Goal: Transaction & Acquisition: Purchase product/service

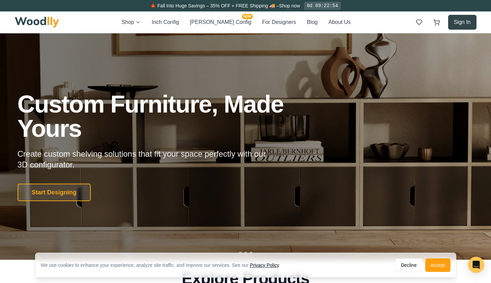
click at [466, 21] on button "Sign In" at bounding box center [462, 22] width 28 height 15
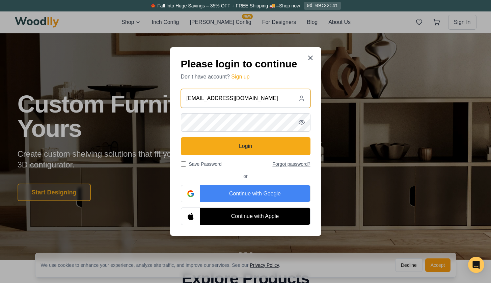
type input "liz.acas01@gmail.com"
click at [289, 166] on button "Forgot password?" at bounding box center [291, 164] width 38 height 7
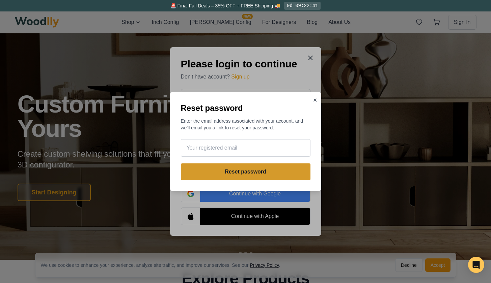
click at [286, 172] on button "Reset password" at bounding box center [245, 172] width 129 height 17
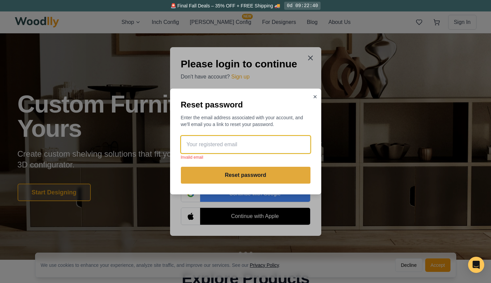
click at [274, 148] on input "email" at bounding box center [245, 145] width 129 height 18
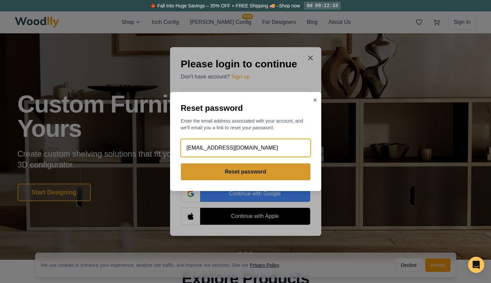
type input "liz.acas01@gmail.com"
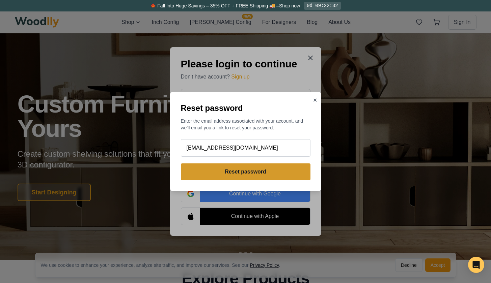
click at [264, 174] on button "Reset password" at bounding box center [245, 172] width 129 height 17
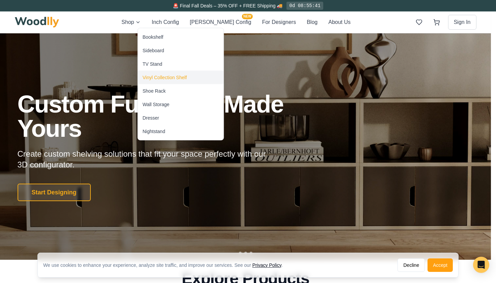
click at [162, 78] on div "Vinyl Collection Shelf" at bounding box center [165, 77] width 44 height 7
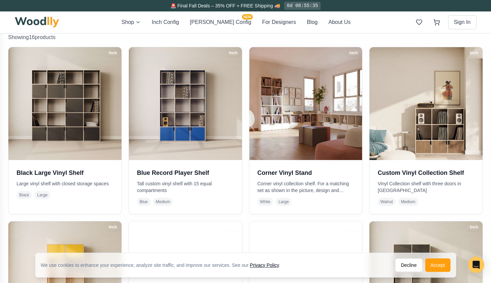
scroll to position [170, 0]
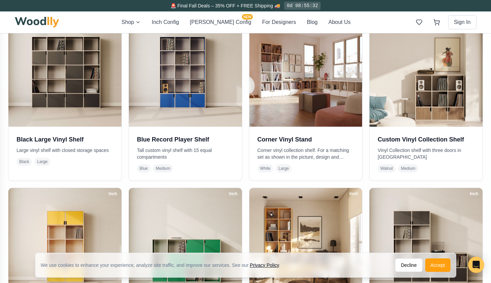
drag, startPoint x: 490, startPoint y: 40, endPoint x: 489, endPoint y: 73, distance: 32.1
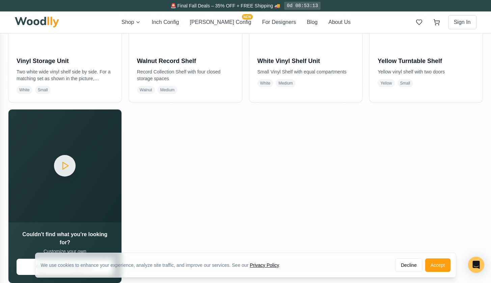
scroll to position [847, 0]
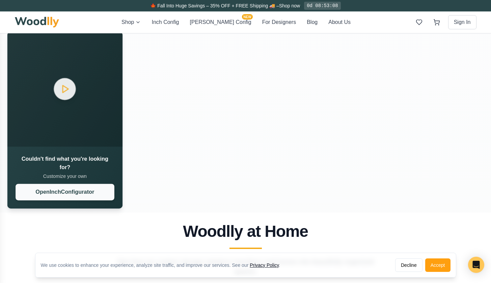
click at [104, 190] on button "Open Inch Configurator" at bounding box center [65, 192] width 98 height 17
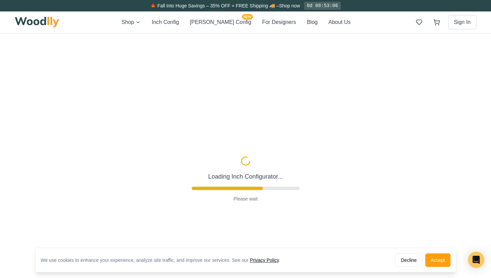
type input "72"
type input "5"
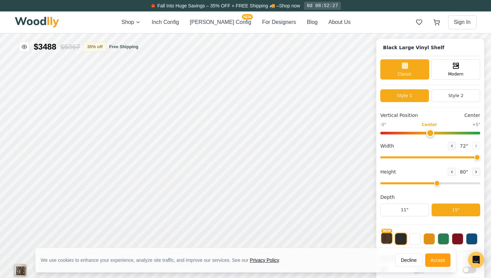
click at [391, 237] on button "NEW" at bounding box center [386, 238] width 11 height 11
click at [480, 156] on input "range" at bounding box center [430, 157] width 100 height 2
drag, startPoint x: 480, startPoint y: 156, endPoint x: 460, endPoint y: 158, distance: 20.7
type input "60"
click at [460, 158] on input "range" at bounding box center [430, 157] width 100 height 2
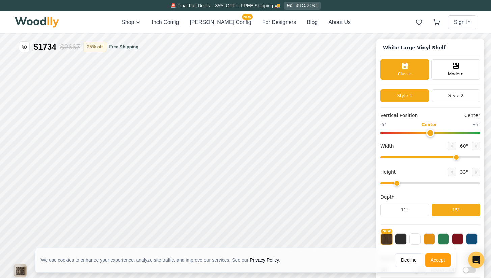
drag, startPoint x: 442, startPoint y: 182, endPoint x: 405, endPoint y: 184, distance: 36.5
type input "2"
click at [405, 184] on input "range" at bounding box center [430, 183] width 100 height 2
type input "0"
click at [435, 134] on input "range" at bounding box center [430, 133] width 100 height 3
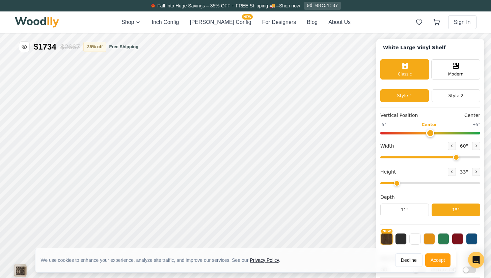
click at [464, 212] on button "15"" at bounding box center [455, 210] width 49 height 13
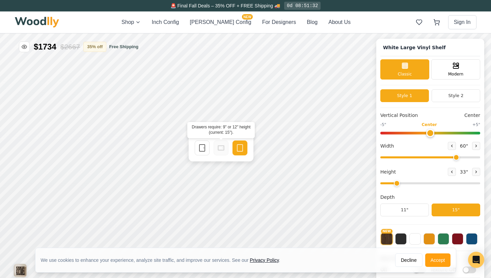
click at [221, 148] on icon at bounding box center [221, 148] width 8 height 8
click at [199, 146] on rect at bounding box center [201, 148] width 5 height 7
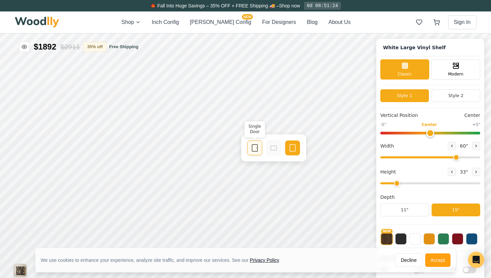
click at [253, 148] on icon at bounding box center [255, 148] width 8 height 8
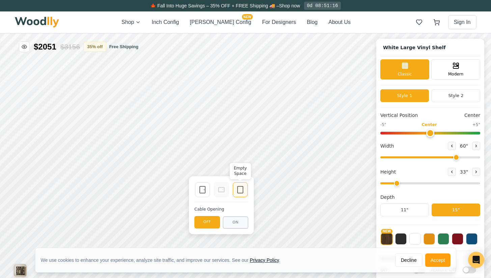
click at [237, 189] on rect at bounding box center [239, 189] width 5 height 7
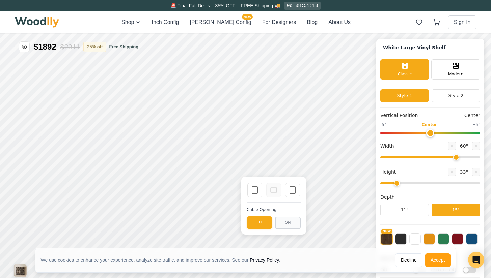
click at [257, 223] on button "OFF" at bounding box center [260, 222] width 26 height 12
click at [293, 222] on button "ON" at bounding box center [288, 223] width 26 height 12
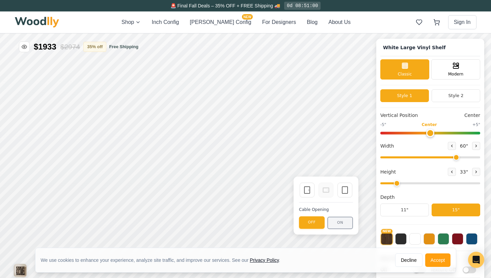
click at [340, 226] on button "ON" at bounding box center [340, 223] width 26 height 12
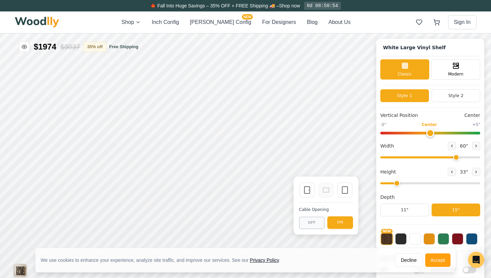
click at [339, 221] on button "ON" at bounding box center [340, 222] width 26 height 12
click at [340, 224] on button "ON" at bounding box center [340, 222] width 26 height 12
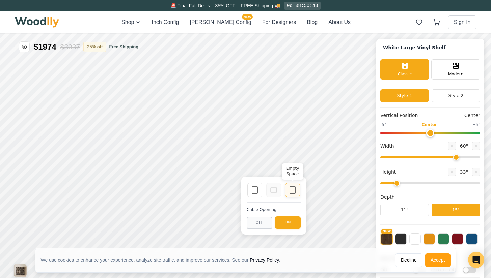
click at [295, 190] on rect at bounding box center [292, 190] width 5 height 7
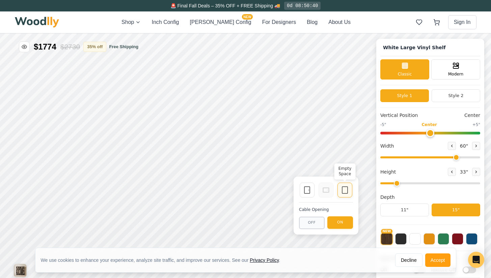
click at [347, 190] on icon at bounding box center [345, 190] width 8 height 8
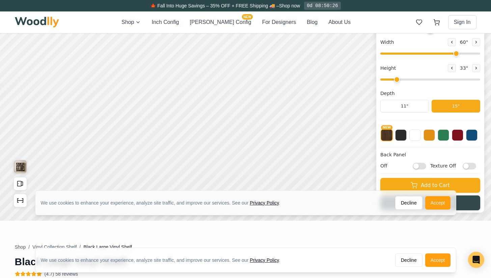
scroll to position [112, 0]
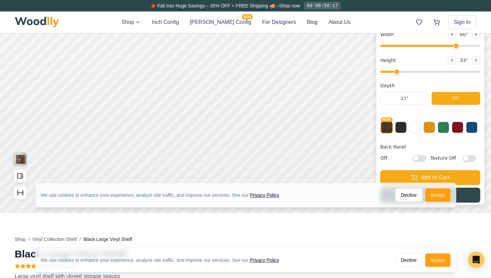
click at [426, 158] on input "Off" at bounding box center [418, 158] width 13 height 7
checkbox input "true"
click at [438, 191] on button "Accept" at bounding box center [437, 195] width 25 height 13
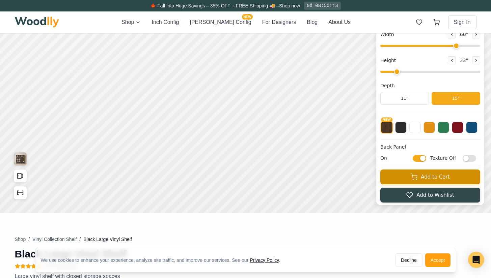
click at [438, 177] on button "Add to Cart" at bounding box center [430, 177] width 100 height 15
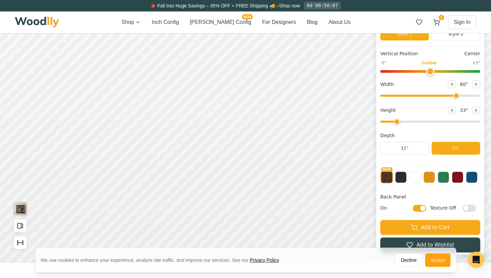
scroll to position [0, 0]
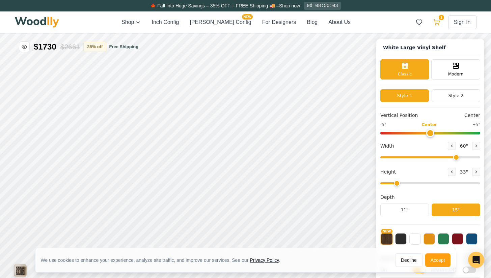
click at [440, 22] on button "1" at bounding box center [436, 22] width 12 height 12
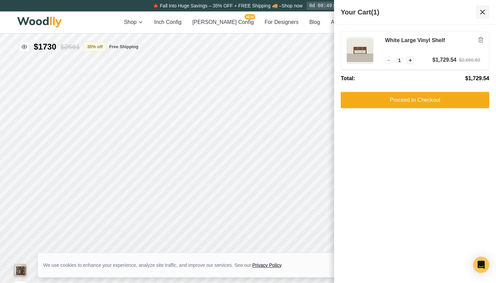
click at [483, 12] on icon at bounding box center [482, 12] width 8 height 8
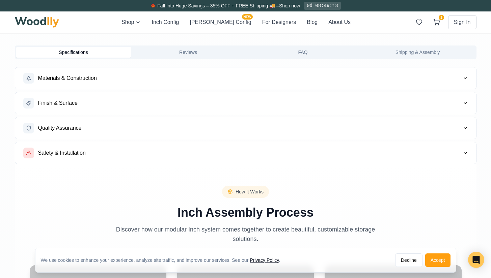
scroll to position [556, 0]
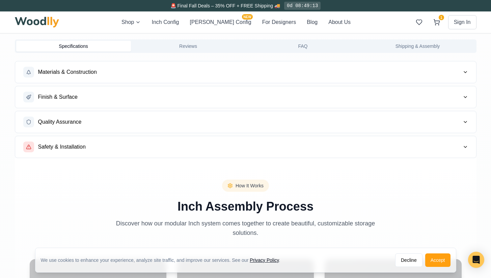
click at [305, 97] on button "Finish & Surface" at bounding box center [245, 97] width 461 height 22
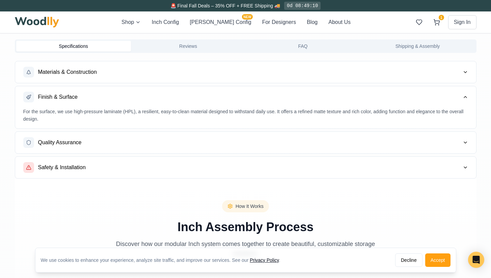
click at [310, 138] on button "Quality Assurance" at bounding box center [245, 143] width 461 height 22
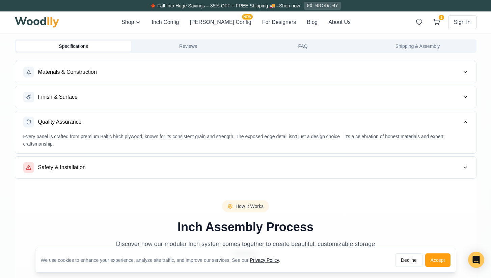
click at [312, 162] on button "Safety & Installation" at bounding box center [245, 168] width 461 height 22
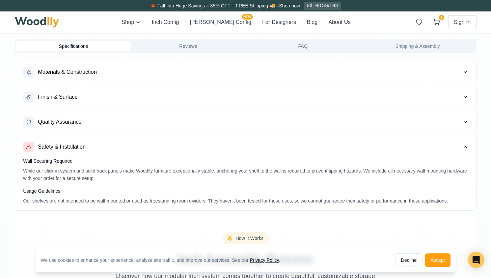
click at [287, 64] on button "Materials & Construction" at bounding box center [245, 72] width 461 height 22
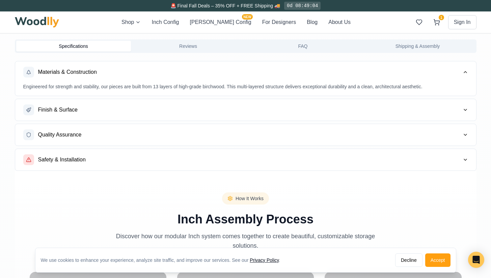
click at [290, 103] on button "Finish & Surface" at bounding box center [245, 110] width 461 height 22
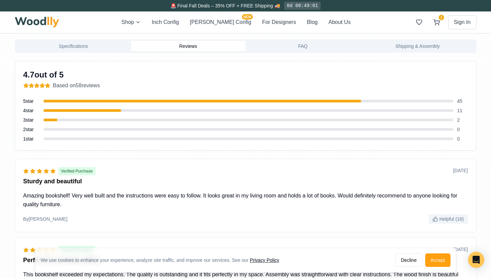
click at [202, 45] on button "Reviews" at bounding box center [188, 46] width 115 height 11
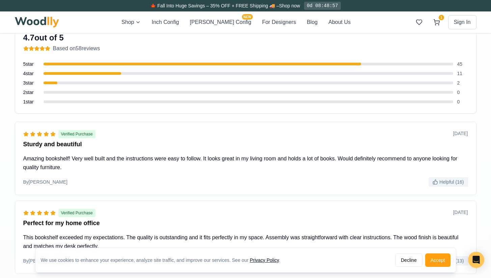
scroll to position [595, 0]
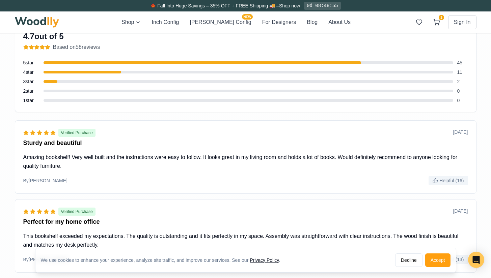
click at [54, 80] on div at bounding box center [51, 81] width 14 height 3
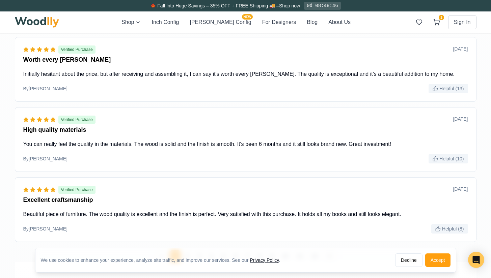
scroll to position [869, 0]
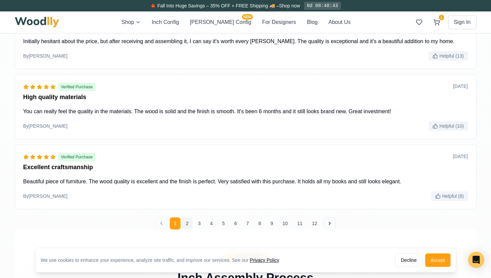
click at [187, 224] on button "2" at bounding box center [187, 224] width 11 height 12
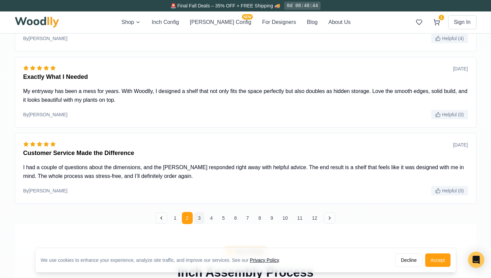
click at [198, 220] on button "3" at bounding box center [199, 218] width 11 height 12
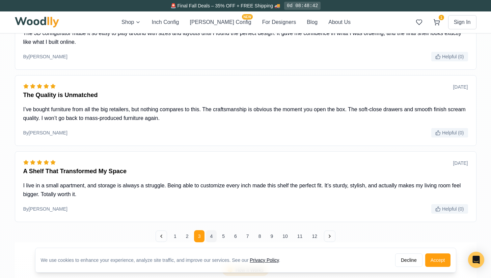
click at [211, 237] on button "4" at bounding box center [211, 236] width 11 height 12
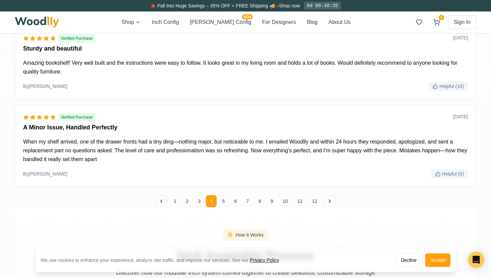
scroll to position [915, 0]
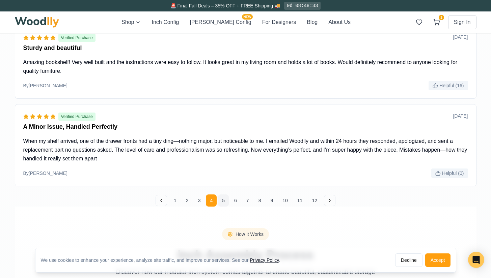
click at [223, 198] on button "5" at bounding box center [223, 201] width 11 height 12
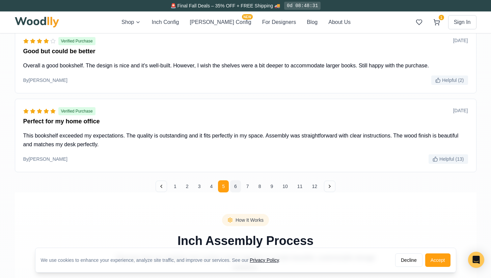
click at [232, 186] on button "6" at bounding box center [235, 186] width 11 height 12
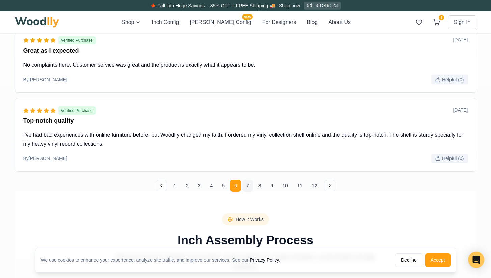
click at [246, 186] on button "7" at bounding box center [247, 186] width 11 height 12
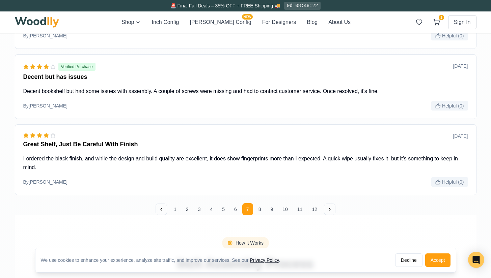
drag, startPoint x: 260, startPoint y: 209, endPoint x: 260, endPoint y: 236, distance: 27.0
click at [260, 236] on main "Shop / Vinyl Collection Shelf / Black Large Vinyl Shelf Black Large Vinyl Shelf…" at bounding box center [245, 215] width 472 height 1566
click at [259, 206] on button "8" at bounding box center [259, 209] width 11 height 12
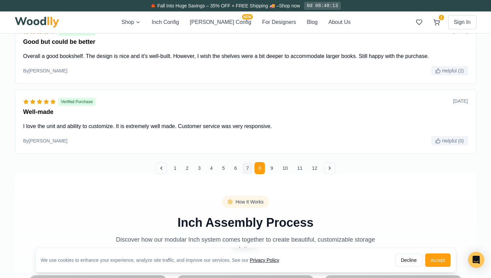
click at [249, 169] on button "7" at bounding box center [247, 168] width 11 height 12
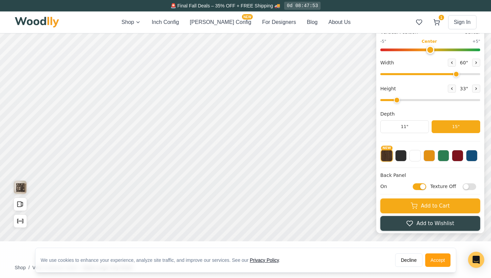
scroll to position [81, 0]
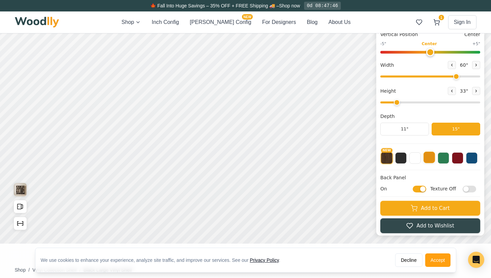
click at [434, 158] on button at bounding box center [428, 157] width 11 height 11
click at [392, 158] on button "NEW" at bounding box center [386, 157] width 11 height 11
click at [421, 161] on button at bounding box center [414, 157] width 11 height 11
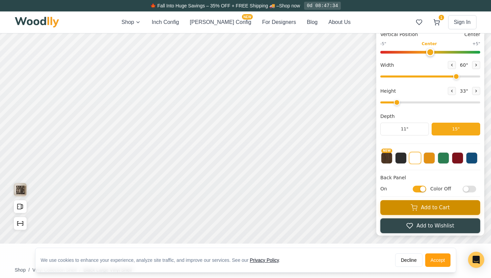
click at [438, 208] on button "Add to Cart" at bounding box center [430, 207] width 100 height 15
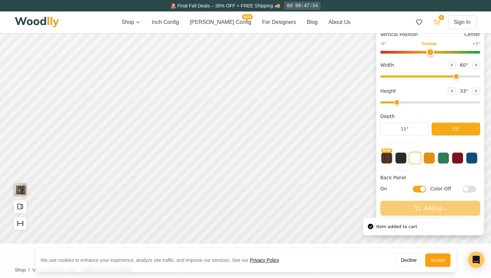
click at [437, 23] on icon at bounding box center [436, 22] width 7 height 7
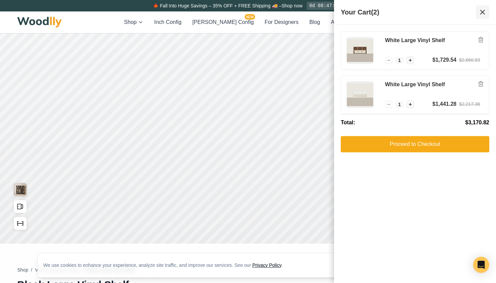
click at [482, 13] on icon at bounding box center [482, 12] width 8 height 8
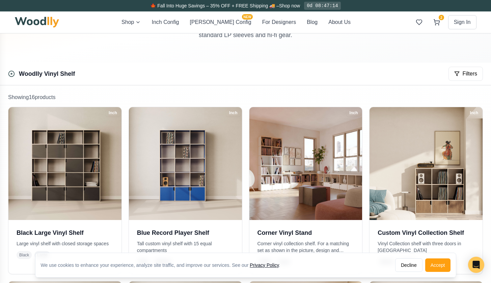
scroll to position [94, 0]
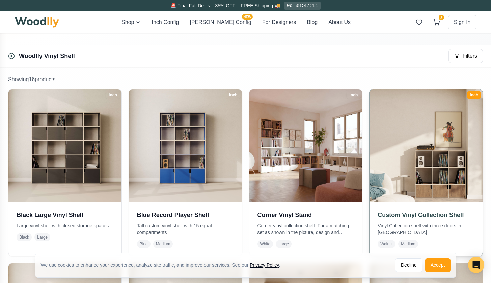
click at [443, 192] on img at bounding box center [426, 146] width 118 height 118
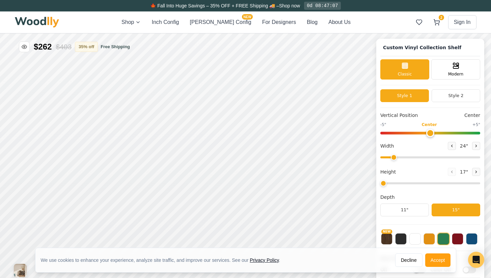
type input "52"
type input "3"
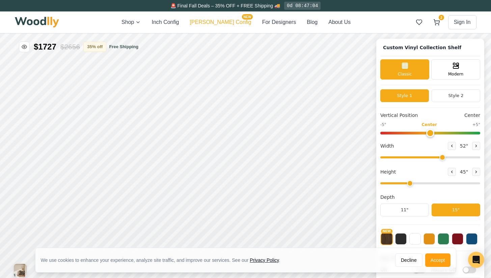
click at [217, 21] on button "[PERSON_NAME] Config NEW" at bounding box center [220, 22] width 61 height 8
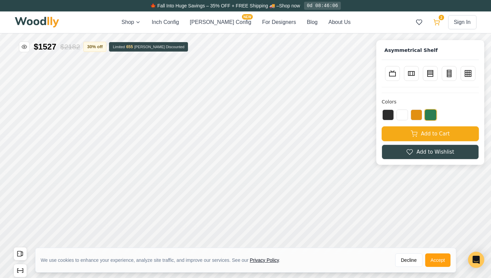
click at [437, 24] on icon at bounding box center [436, 22] width 6 height 4
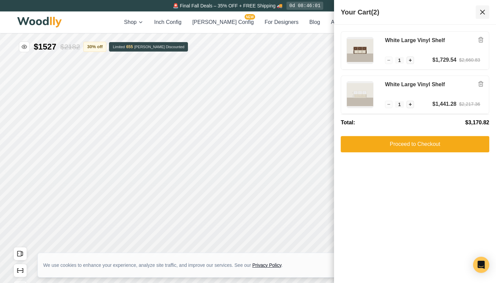
click at [483, 13] on icon at bounding box center [482, 12] width 8 height 8
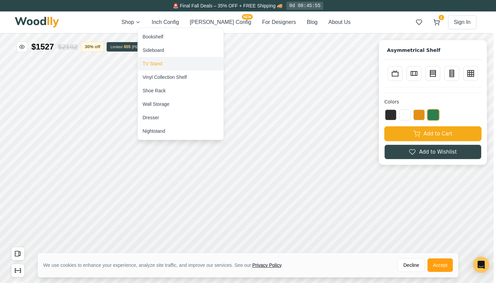
click at [150, 65] on div "TV Stand" at bounding box center [153, 63] width 20 height 7
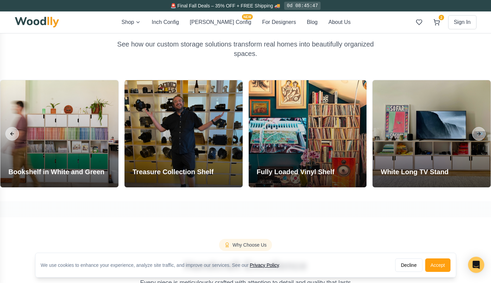
scroll to position [543, 0]
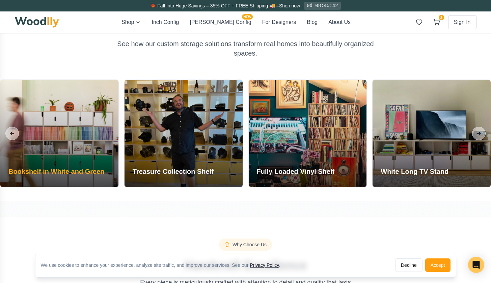
click at [116, 131] on div at bounding box center [59, 133] width 118 height 107
click at [115, 131] on div at bounding box center [59, 133] width 118 height 107
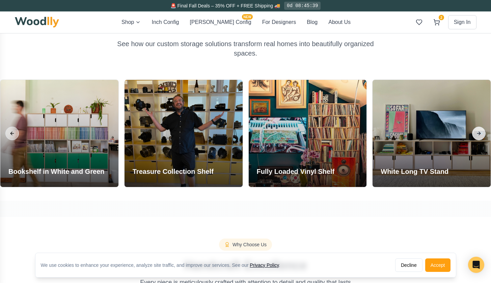
click at [479, 135] on button "Next slide" at bounding box center [478, 133] width 13 height 13
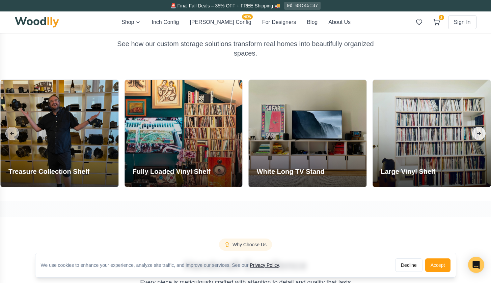
click at [479, 135] on button "Next slide" at bounding box center [478, 133] width 13 height 13
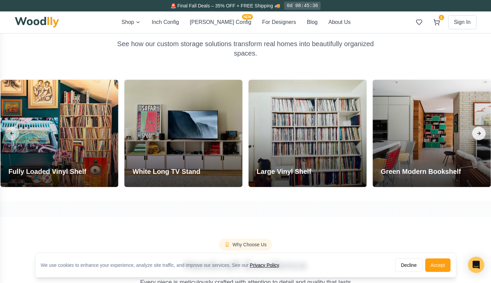
click at [479, 135] on button "Next slide" at bounding box center [478, 133] width 13 height 13
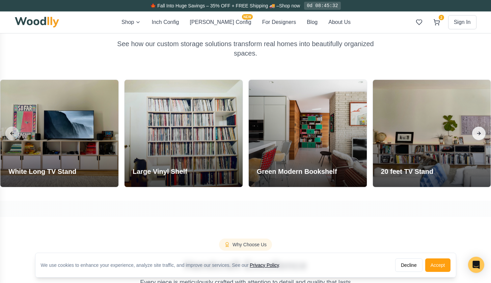
click at [479, 135] on button "Next slide" at bounding box center [478, 133] width 13 height 13
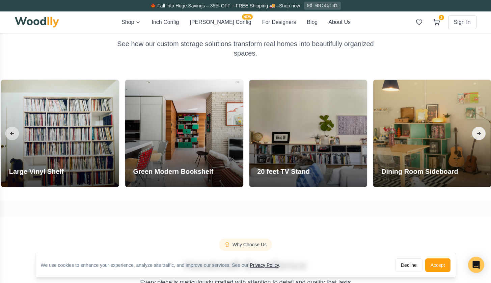
click at [479, 135] on button "Next slide" at bounding box center [478, 133] width 13 height 13
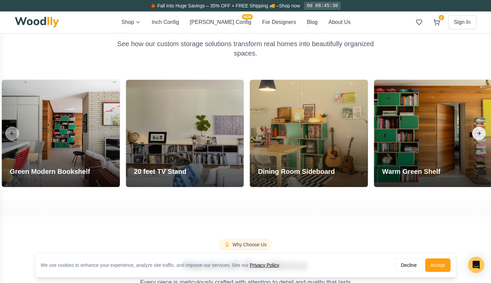
click at [479, 135] on button "Next slide" at bounding box center [478, 133] width 13 height 13
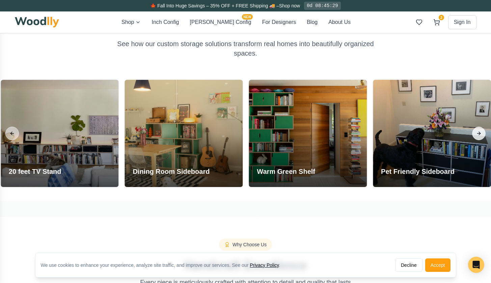
click at [479, 135] on button "Next slide" at bounding box center [478, 133] width 13 height 13
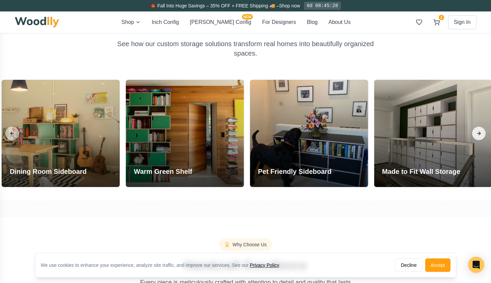
click at [479, 135] on button "Next slide" at bounding box center [478, 133] width 13 height 13
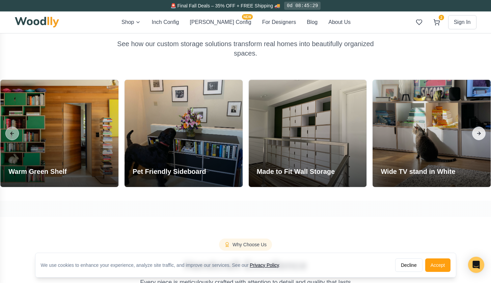
click at [479, 135] on button "Next slide" at bounding box center [478, 133] width 13 height 13
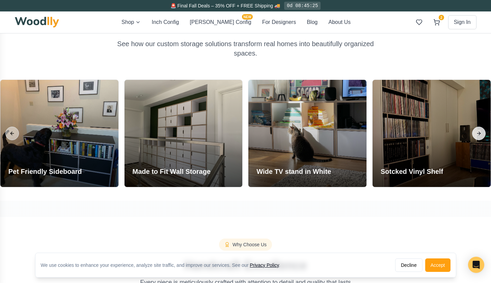
click at [479, 135] on button "Next slide" at bounding box center [478, 133] width 13 height 13
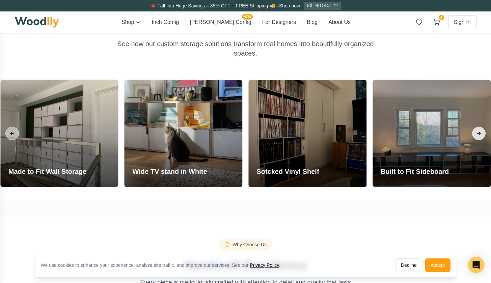
click at [479, 135] on button "Next slide" at bounding box center [478, 133] width 13 height 13
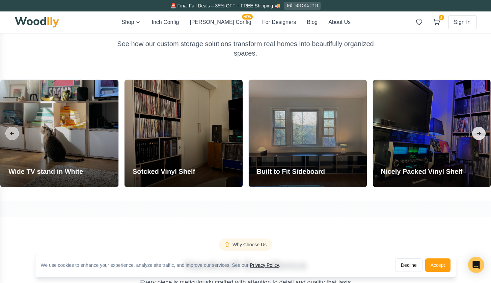
click at [479, 135] on button "Next slide" at bounding box center [478, 133] width 13 height 13
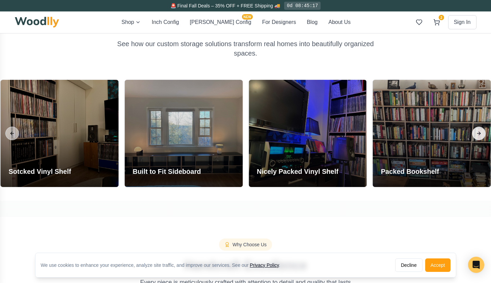
click at [479, 135] on button "Next slide" at bounding box center [478, 133] width 13 height 13
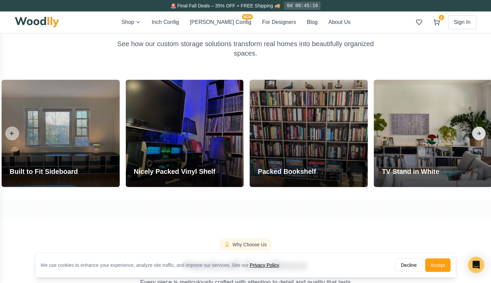
click at [479, 135] on button "Next slide" at bounding box center [478, 133] width 13 height 13
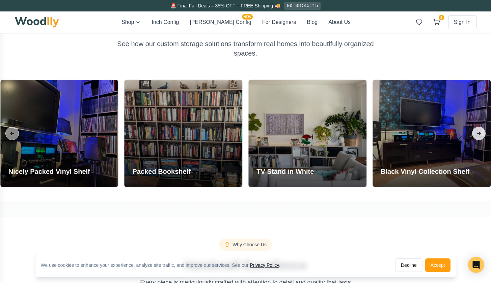
click at [479, 135] on button "Next slide" at bounding box center [478, 133] width 13 height 13
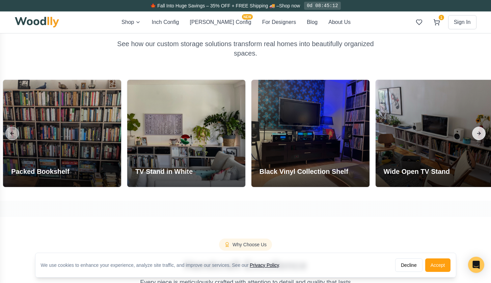
click at [479, 135] on button "Next slide" at bounding box center [478, 133] width 13 height 13
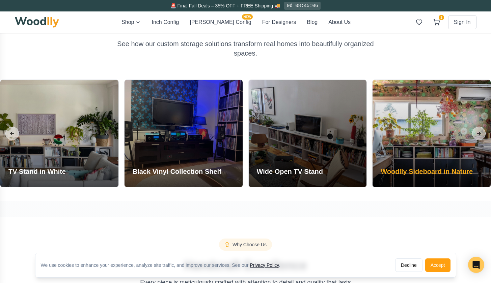
click at [418, 153] on div at bounding box center [431, 133] width 118 height 107
click at [420, 152] on div at bounding box center [431, 133] width 118 height 107
click at [425, 156] on div at bounding box center [431, 133] width 118 height 107
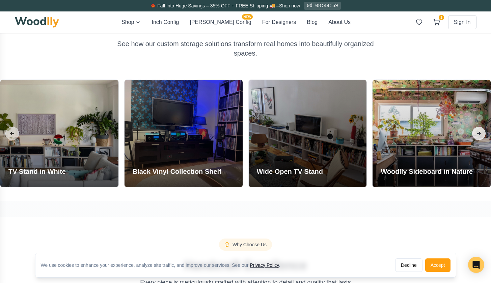
click at [478, 128] on button "Next slide" at bounding box center [478, 133] width 13 height 13
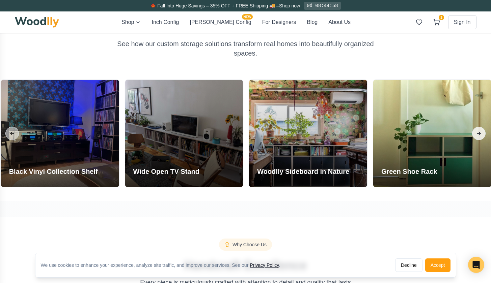
click at [478, 128] on button "Next slide" at bounding box center [478, 133] width 13 height 13
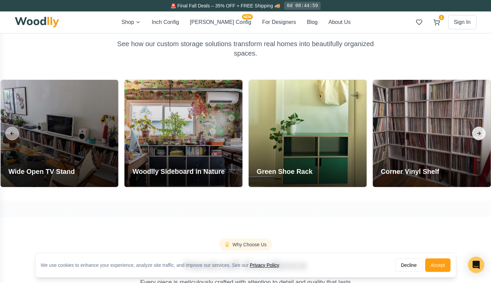
click at [478, 128] on button "Next slide" at bounding box center [478, 133] width 13 height 13
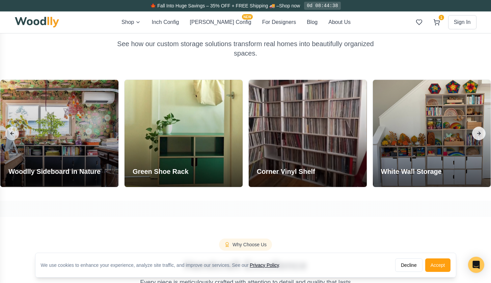
click at [482, 130] on button "Next slide" at bounding box center [478, 133] width 13 height 13
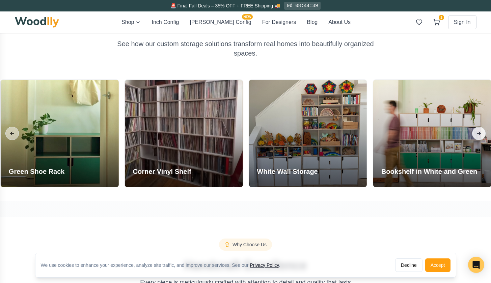
click at [482, 130] on button "Next slide" at bounding box center [478, 133] width 13 height 13
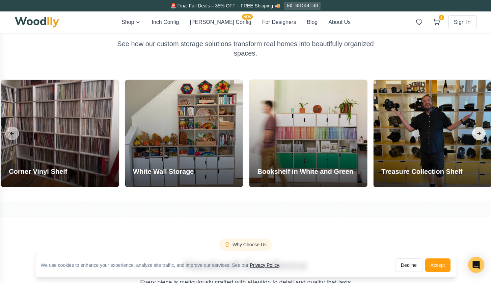
click at [482, 130] on button "Next slide" at bounding box center [478, 133] width 13 height 13
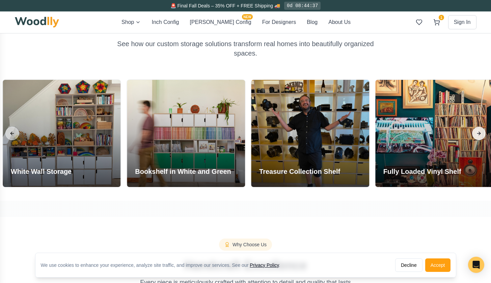
click at [482, 130] on button "Next slide" at bounding box center [478, 133] width 13 height 13
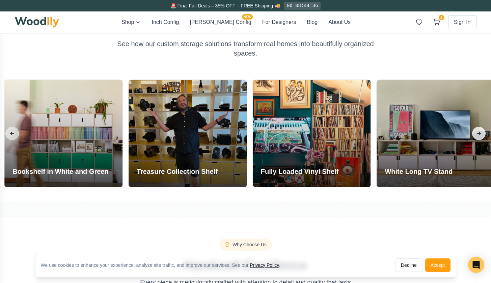
click at [482, 130] on button "Next slide" at bounding box center [478, 133] width 13 height 13
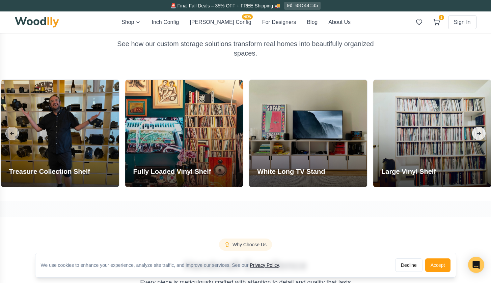
click at [482, 130] on button "Next slide" at bounding box center [478, 133] width 13 height 13
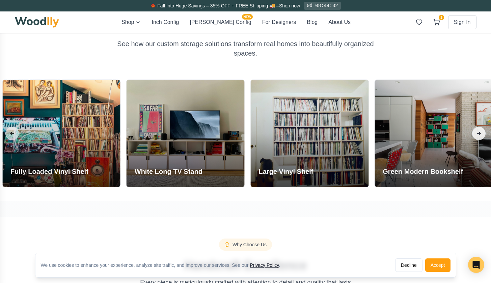
click at [482, 130] on button "Next slide" at bounding box center [478, 133] width 13 height 13
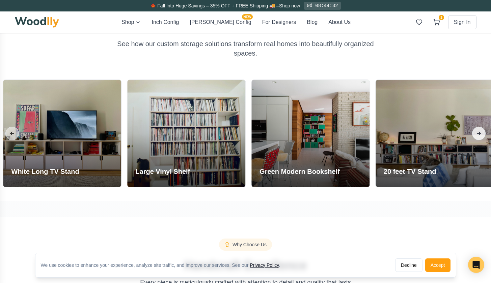
click at [482, 130] on button "Next slide" at bounding box center [478, 133] width 13 height 13
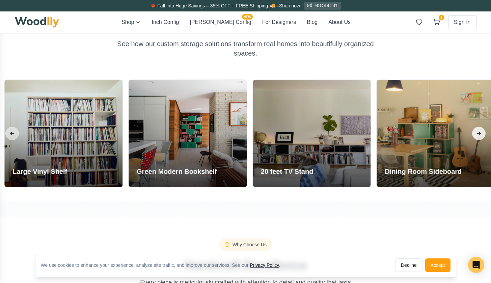
click at [482, 130] on button "Next slide" at bounding box center [478, 133] width 13 height 13
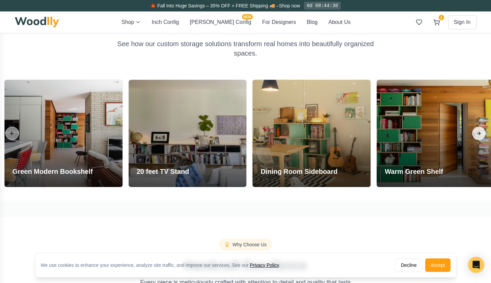
click at [482, 130] on button "Next slide" at bounding box center [478, 133] width 13 height 13
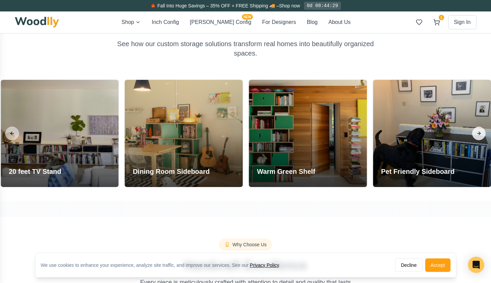
click at [482, 130] on button "Next slide" at bounding box center [478, 133] width 13 height 13
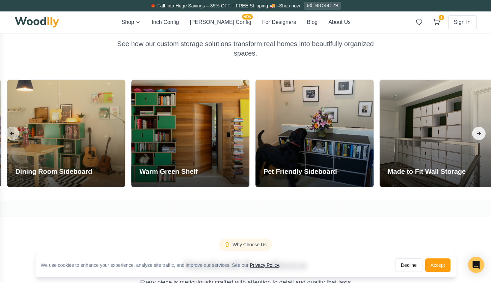
click at [482, 130] on button "Next slide" at bounding box center [478, 133] width 13 height 13
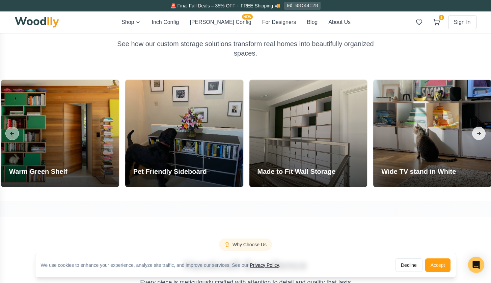
click at [482, 130] on button "Next slide" at bounding box center [478, 133] width 13 height 13
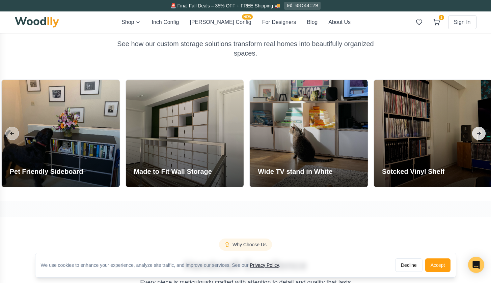
click at [482, 130] on button "Next slide" at bounding box center [478, 133] width 13 height 13
